Goal: Information Seeking & Learning: Learn about a topic

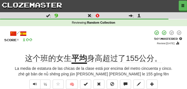
scroll to position [28, 0]
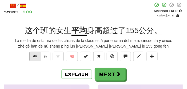
click at [36, 56] on span "Text-to-speech controls" at bounding box center [35, 56] width 4 height 4
click at [33, 55] on span "Text-to-speech controls" at bounding box center [35, 56] width 4 height 4
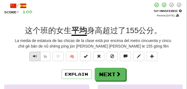
click at [33, 55] on span "Text-to-speech controls" at bounding box center [35, 56] width 4 height 4
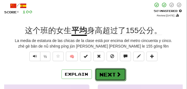
click at [104, 71] on button "Next" at bounding box center [110, 74] width 31 height 13
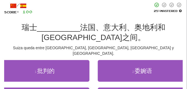
scroll to position [41, 0]
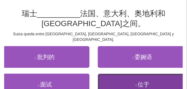
click at [124, 81] on button "4 . 位于" at bounding box center [142, 84] width 89 height 22
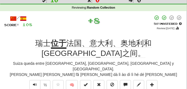
scroll to position [14, 0]
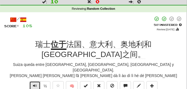
click at [34, 83] on span "Text-to-speech controls" at bounding box center [35, 85] width 4 height 4
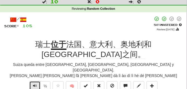
click at [34, 83] on span "Text-to-speech controls" at bounding box center [35, 85] width 4 height 4
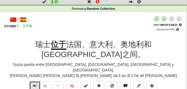
click at [34, 83] on span "Text-to-speech controls" at bounding box center [35, 85] width 4 height 4
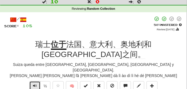
scroll to position [28, 0]
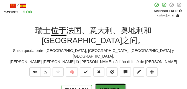
click at [105, 83] on button "Next" at bounding box center [110, 89] width 31 height 13
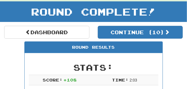
scroll to position [24, 0]
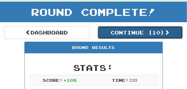
click at [115, 36] on button "Continue ( 10 )" at bounding box center [140, 32] width 85 height 13
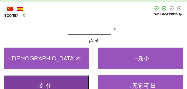
click at [57, 82] on button "3 . 站住" at bounding box center [44, 86] width 89 height 22
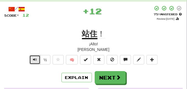
click at [33, 61] on span "Text-to-speech controls" at bounding box center [35, 59] width 4 height 4
click at [33, 60] on span "Text-to-speech controls" at bounding box center [35, 59] width 4 height 4
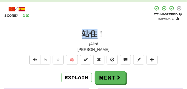
drag, startPoint x: 80, startPoint y: 30, endPoint x: 98, endPoint y: 32, distance: 17.5
click at [98, 32] on div "站住 ！" at bounding box center [93, 34] width 178 height 10
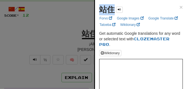
drag, startPoint x: 98, startPoint y: 10, endPoint x: 112, endPoint y: 10, distance: 14.4
copy strong "站住"
click at [64, 26] on div at bounding box center [93, 44] width 187 height 89
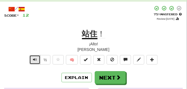
click at [38, 58] on button "Text-to-speech controls" at bounding box center [34, 59] width 11 height 9
click at [37, 58] on button "Text-to-speech controls" at bounding box center [34, 59] width 11 height 9
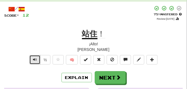
click at [37, 58] on button "Text-to-speech controls" at bounding box center [34, 59] width 11 height 9
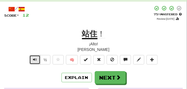
click at [37, 58] on button "Text-to-speech controls" at bounding box center [34, 59] width 11 height 9
click at [37, 57] on button "Text-to-speech controls" at bounding box center [34, 59] width 11 height 9
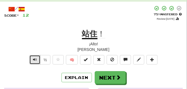
click at [37, 57] on button "Text-to-speech controls" at bounding box center [34, 59] width 11 height 9
click at [34, 58] on span "Text-to-speech controls" at bounding box center [35, 59] width 4 height 4
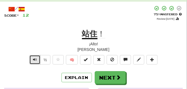
click at [34, 58] on span "Text-to-speech controls" at bounding box center [35, 59] width 4 height 4
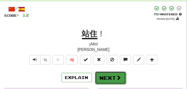
click at [101, 79] on button "Next" at bounding box center [110, 77] width 31 height 13
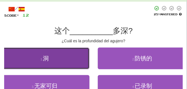
click at [79, 60] on button "1 . 洞" at bounding box center [44, 58] width 89 height 22
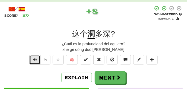
click at [33, 60] on span "Text-to-speech controls" at bounding box center [35, 59] width 4 height 4
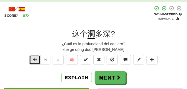
click at [33, 60] on span "Text-to-speech controls" at bounding box center [35, 59] width 4 height 4
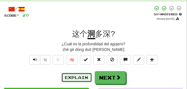
click at [84, 77] on button "Explain" at bounding box center [76, 76] width 30 height 9
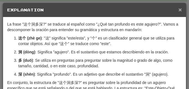
click at [180, 9] on span "×" at bounding box center [179, 9] width 3 height 6
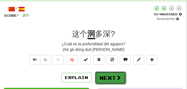
click at [120, 75] on span at bounding box center [118, 77] width 5 height 5
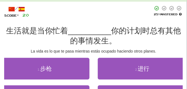
scroll to position [38, 0]
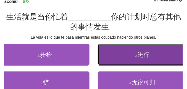
click at [133, 49] on button "2 . 进行" at bounding box center [142, 55] width 89 height 22
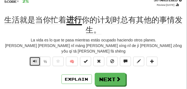
click at [34, 59] on span "Text-to-speech controls" at bounding box center [35, 61] width 4 height 4
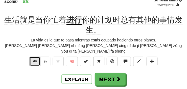
click at [34, 59] on span "Text-to-speech controls" at bounding box center [35, 61] width 4 height 4
click at [33, 59] on span "Text-to-speech controls" at bounding box center [35, 61] width 4 height 4
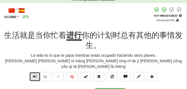
scroll to position [28, 0]
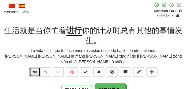
click at [33, 69] on span "Text-to-speech controls" at bounding box center [35, 71] width 4 height 4
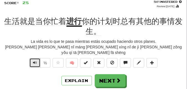
scroll to position [41, 0]
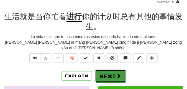
click at [107, 69] on button "Next" at bounding box center [110, 75] width 31 height 13
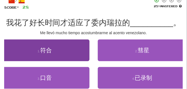
scroll to position [28, 0]
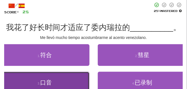
click at [57, 83] on button "3 . 口音" at bounding box center [44, 82] width 89 height 22
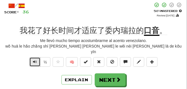
click at [36, 59] on span "Text-to-speech controls" at bounding box center [35, 61] width 4 height 4
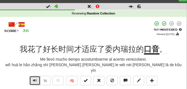
scroll to position [14, 0]
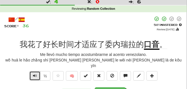
click at [33, 73] on span "Text-to-speech controls" at bounding box center [35, 75] width 4 height 4
